Goal: Ask a question

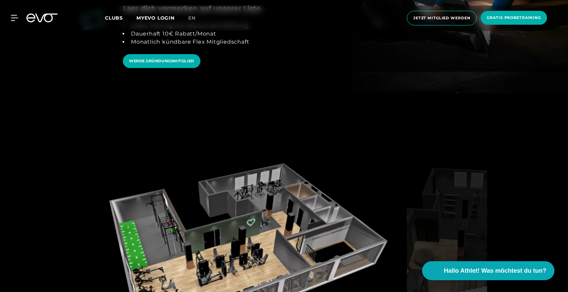
scroll to position [922, 0]
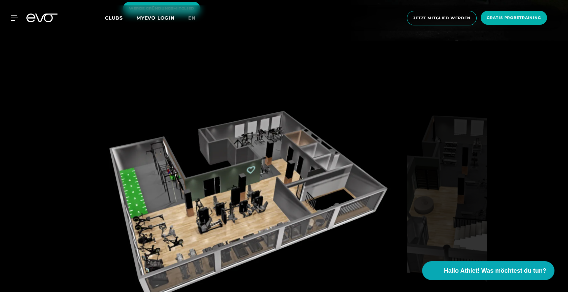
click at [242, 167] on img at bounding box center [244, 203] width 320 height 196
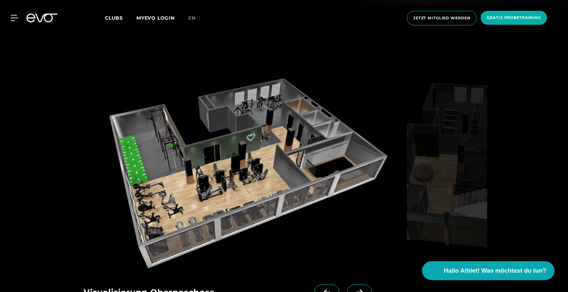
scroll to position [950, 0]
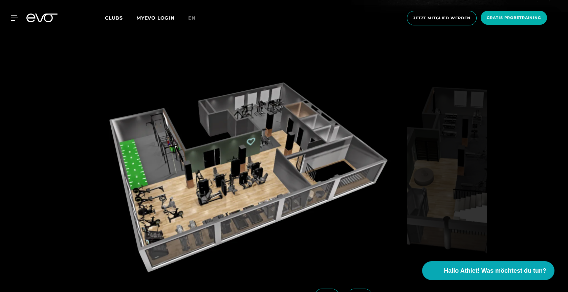
click at [354, 289] on span at bounding box center [359, 296] width 25 height 15
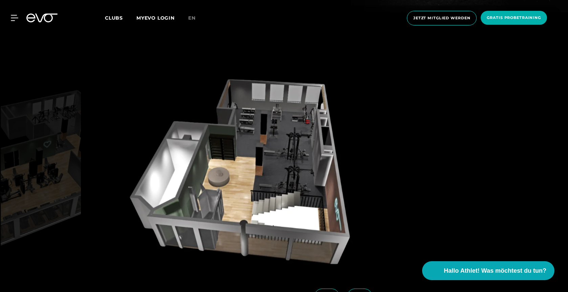
click at [356, 292] on icon at bounding box center [359, 296] width 6 height 6
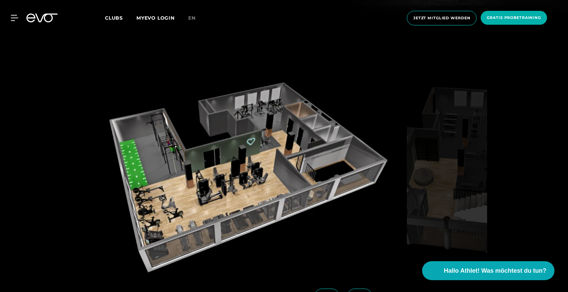
click at [325, 289] on span at bounding box center [326, 296] width 25 height 15
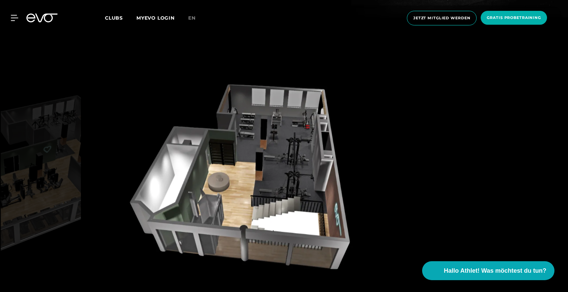
scroll to position [947, 0]
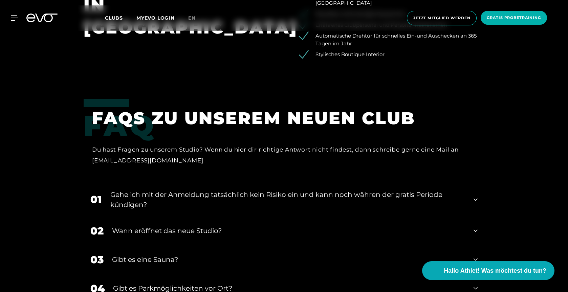
scroll to position [1472, 0]
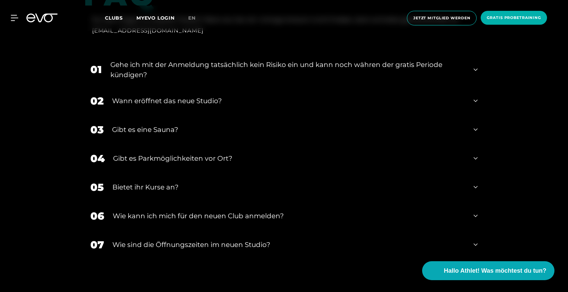
click at [172, 182] on div "Bietet ihr Kurse an?" at bounding box center [288, 187] width 353 height 10
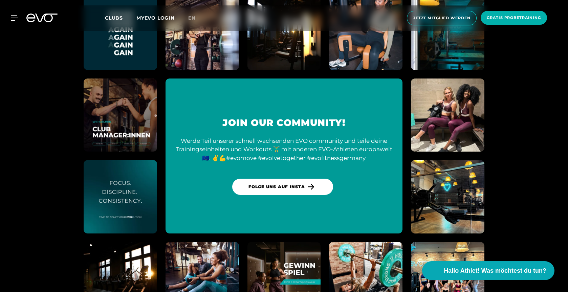
scroll to position [1922, 0]
